Goal: Share content: Share content

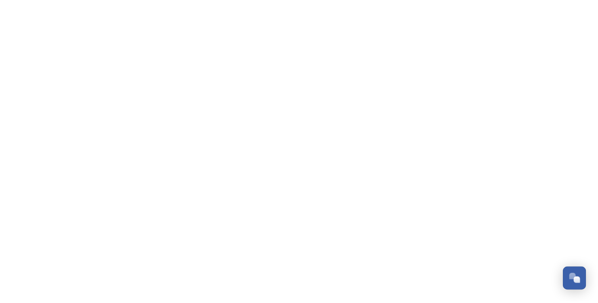
scroll to position [1246, 0]
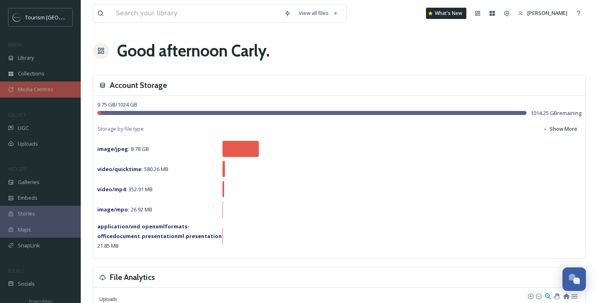
click at [24, 89] on span "Media Centres" at bounding box center [36, 90] width 36 height 8
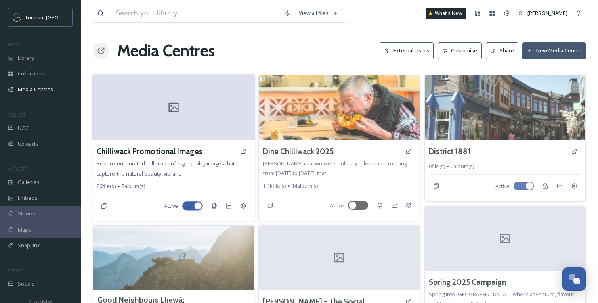
click at [202, 115] on div at bounding box center [173, 107] width 162 height 65
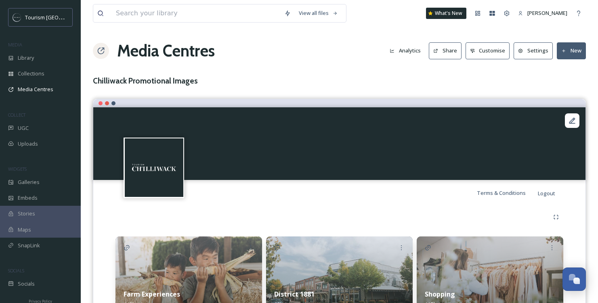
click at [441, 47] on button "Share" at bounding box center [445, 50] width 33 height 17
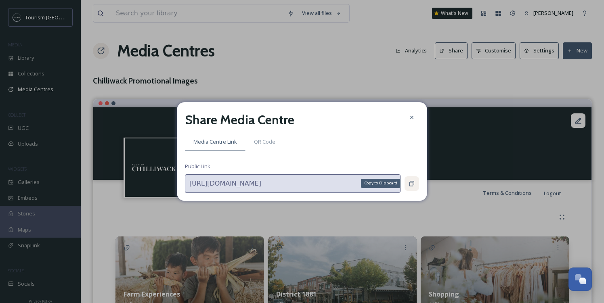
click at [417, 181] on div "Copy to Clipboard" at bounding box center [411, 183] width 15 height 15
click at [413, 117] on icon at bounding box center [411, 117] width 3 height 3
